Goal: Task Accomplishment & Management: Check status

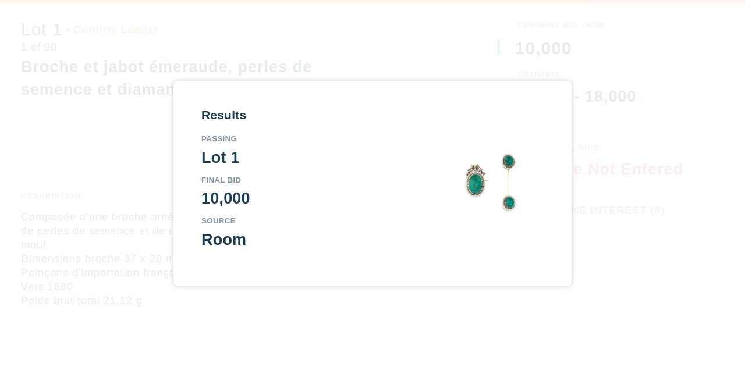
click at [429, 51] on div "Results Passing Lot 1 Final Bid 10,000 Source Room" at bounding box center [372, 183] width 745 height 367
click at [332, 186] on div "Final Bid 10,000" at bounding box center [305, 191] width 209 height 31
